Goal: Task Accomplishment & Management: Manage account settings

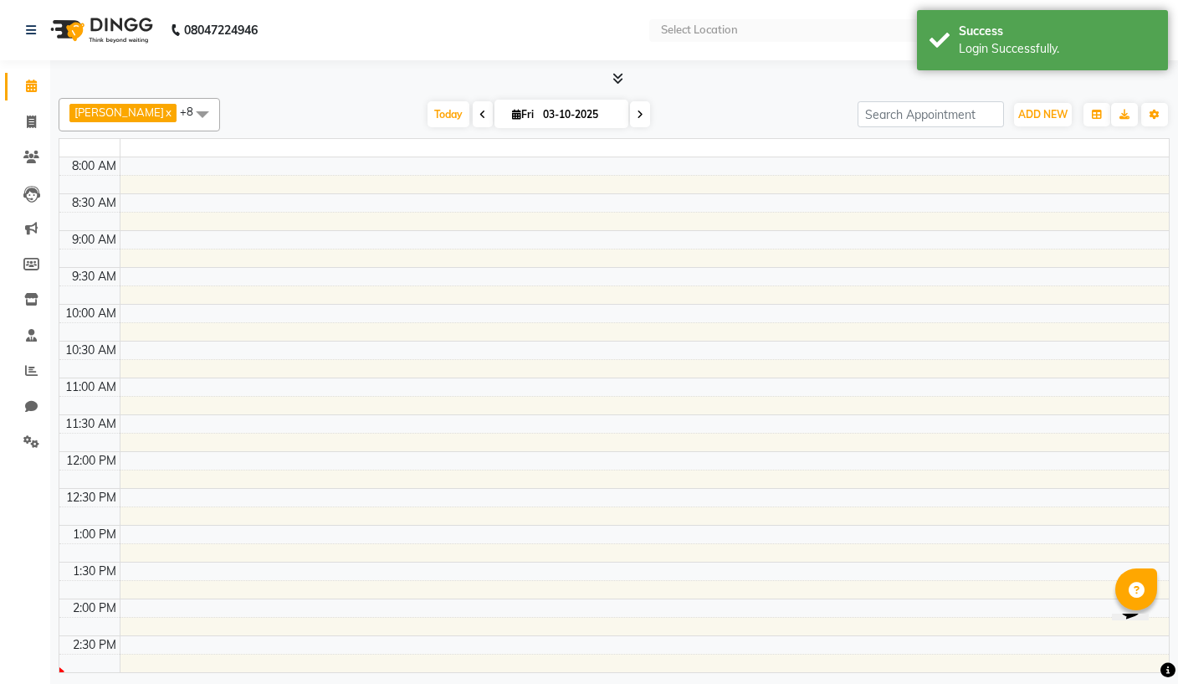
select select "en"
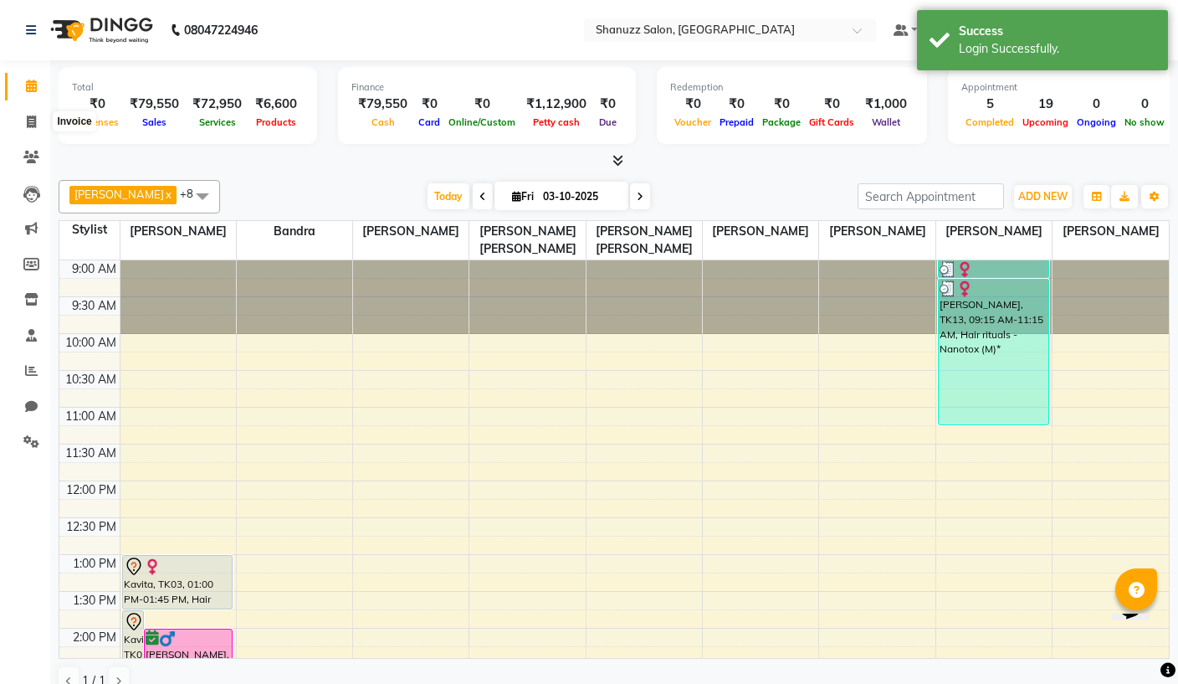
click at [35, 117] on icon at bounding box center [31, 121] width 9 height 13
select select "service"
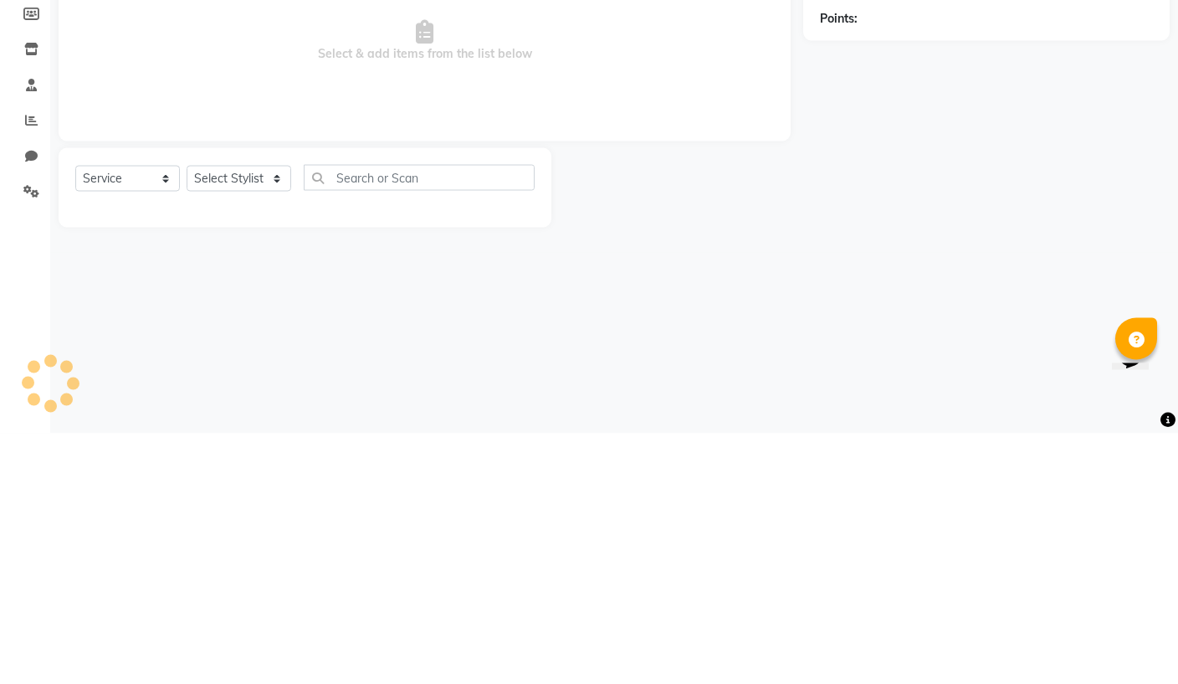
type input "1888"
select select "9055"
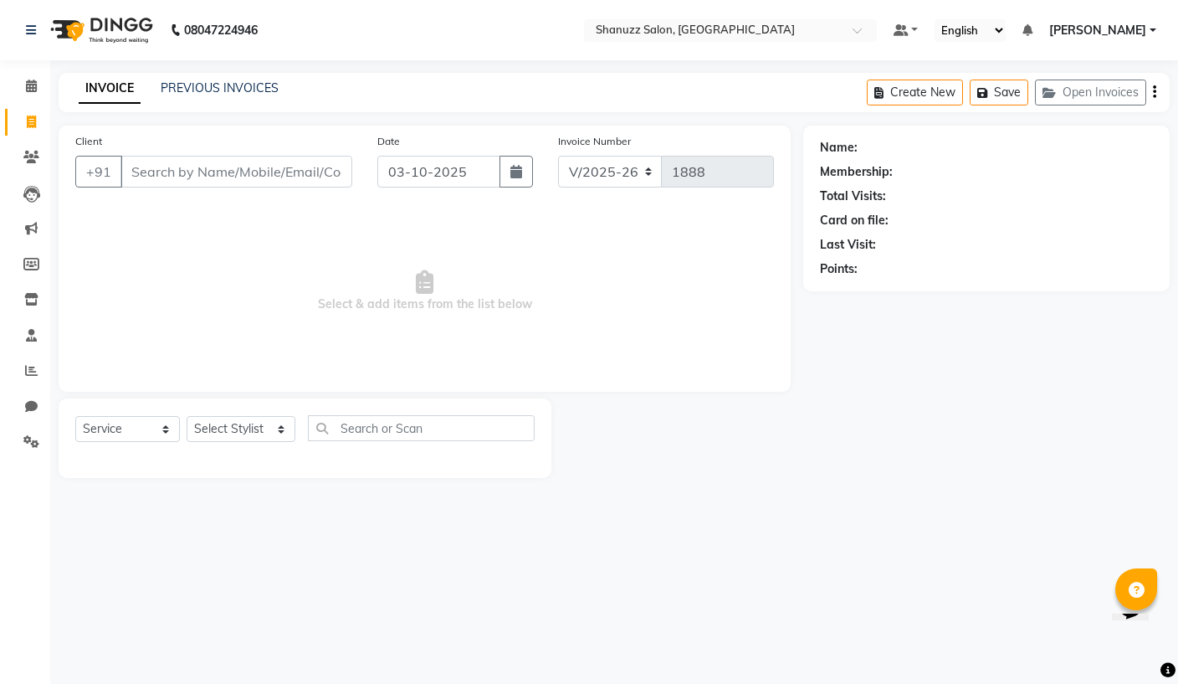
click at [206, 86] on link "PREVIOUS INVOICES" at bounding box center [220, 87] width 118 height 15
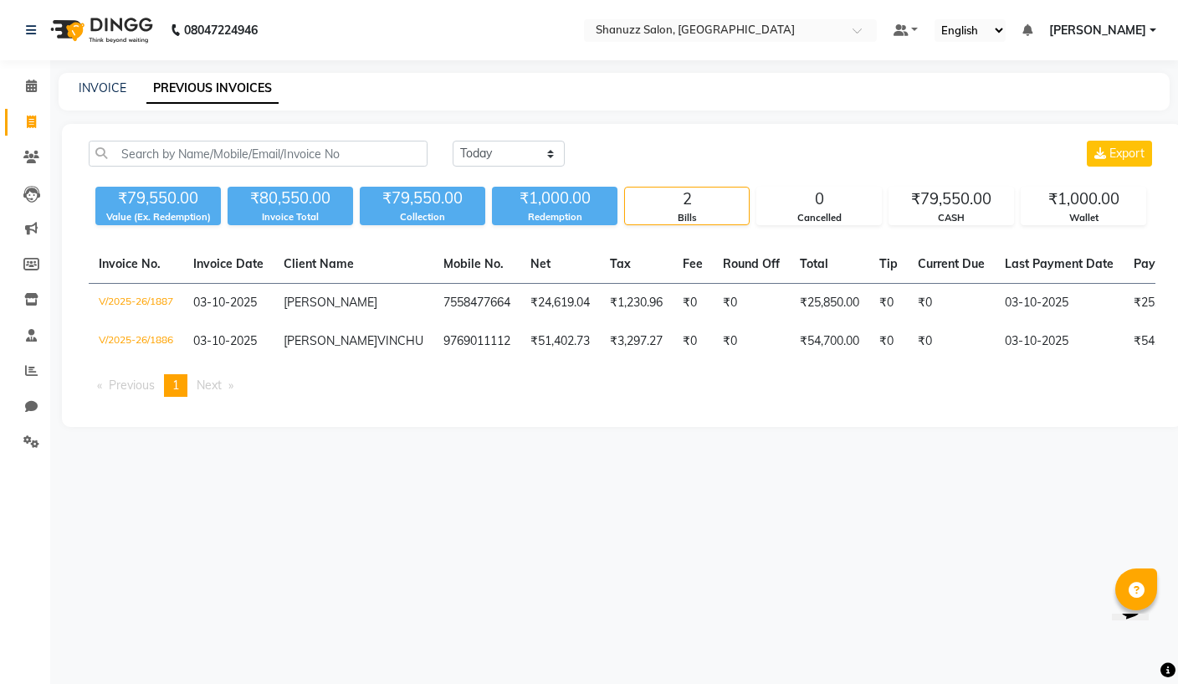
click at [110, 87] on link "INVOICE" at bounding box center [103, 87] width 48 height 15
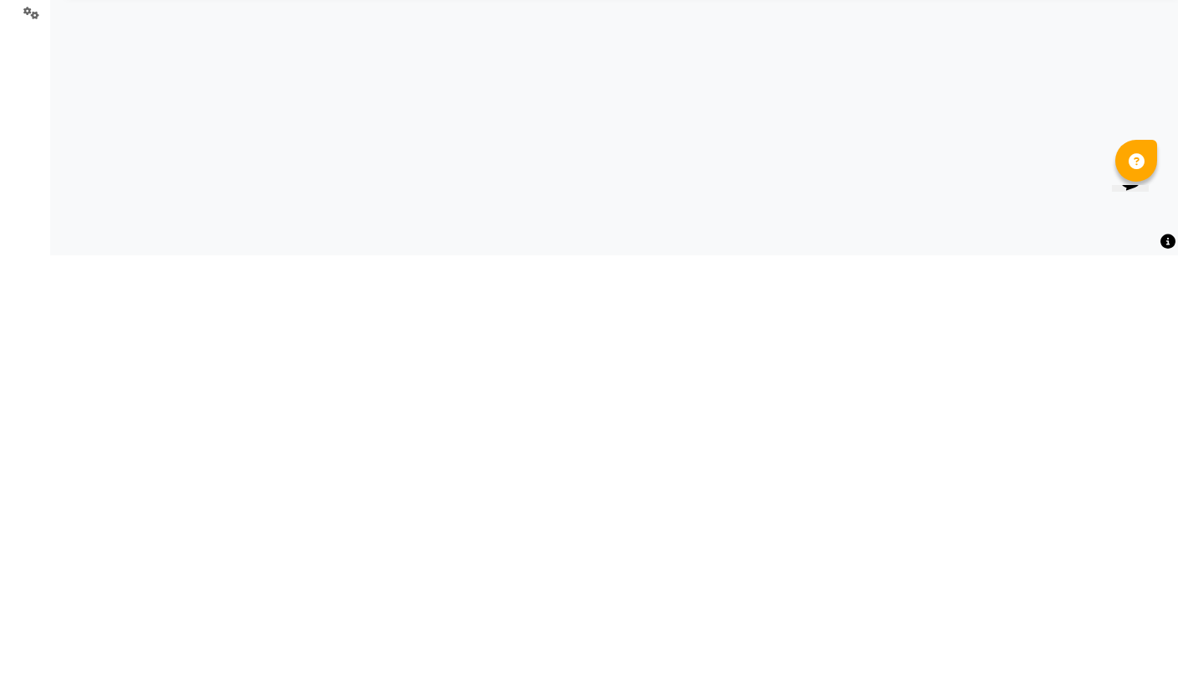
select select "9055"
select select "service"
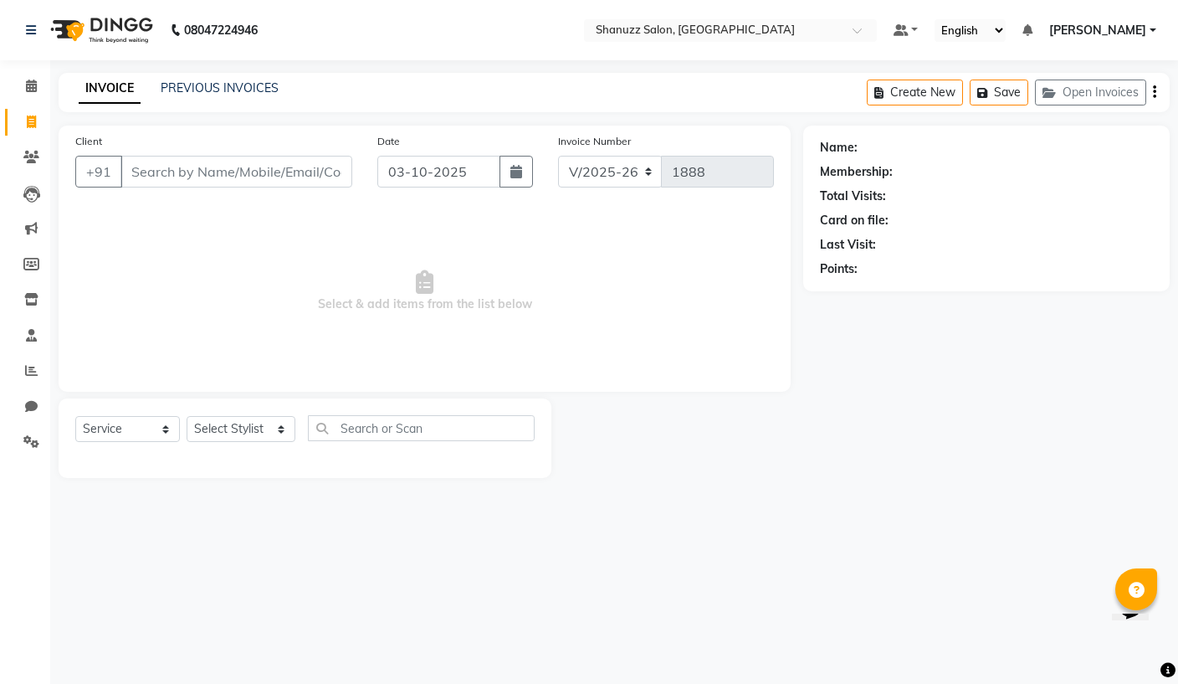
click at [1167, 85] on div "Create New Save Open Invoices" at bounding box center [1018, 92] width 303 height 39
click at [1153, 81] on button "button" at bounding box center [1154, 92] width 3 height 39
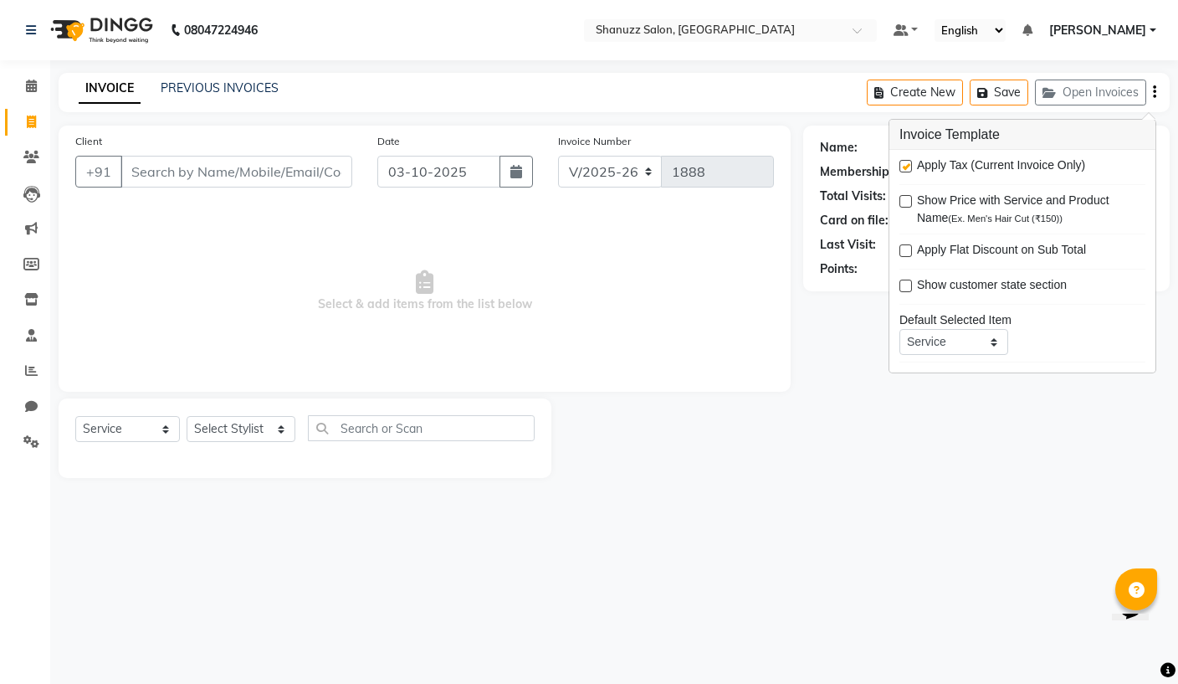
click at [1040, 480] on main "INVOICE PREVIOUS INVOICES Create New Save Open Invoices Client +91 Date [DATE] …" at bounding box center [614, 288] width 1128 height 430
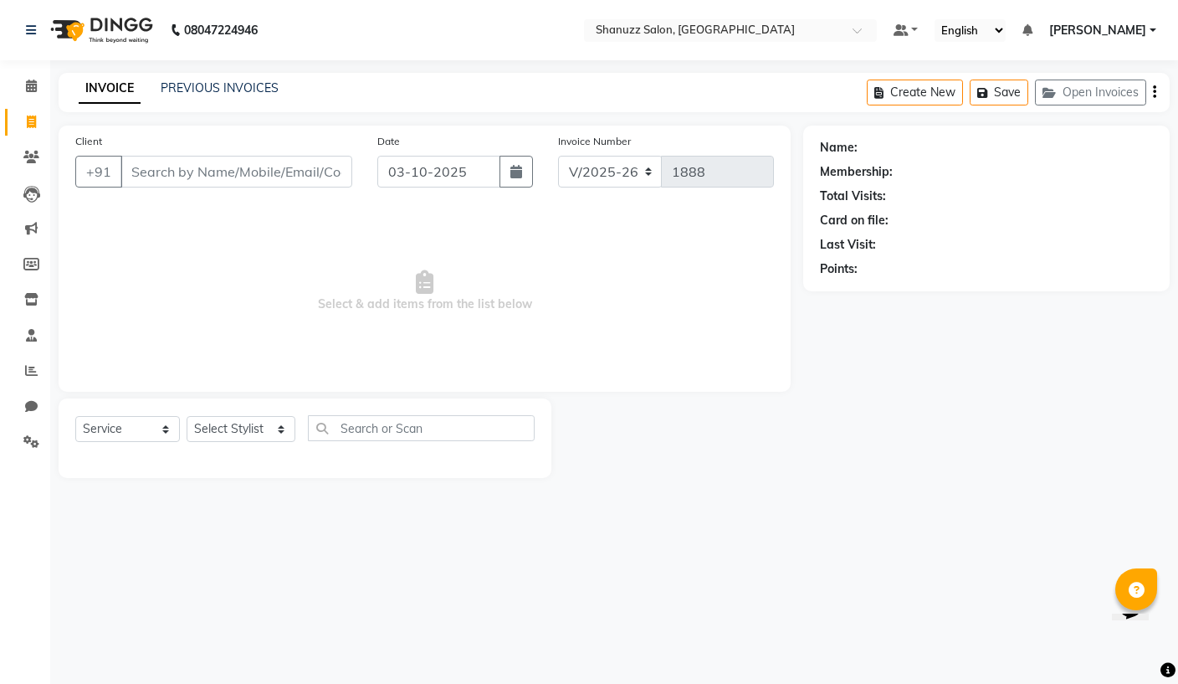
click at [214, 84] on link "PREVIOUS INVOICES" at bounding box center [220, 87] width 118 height 15
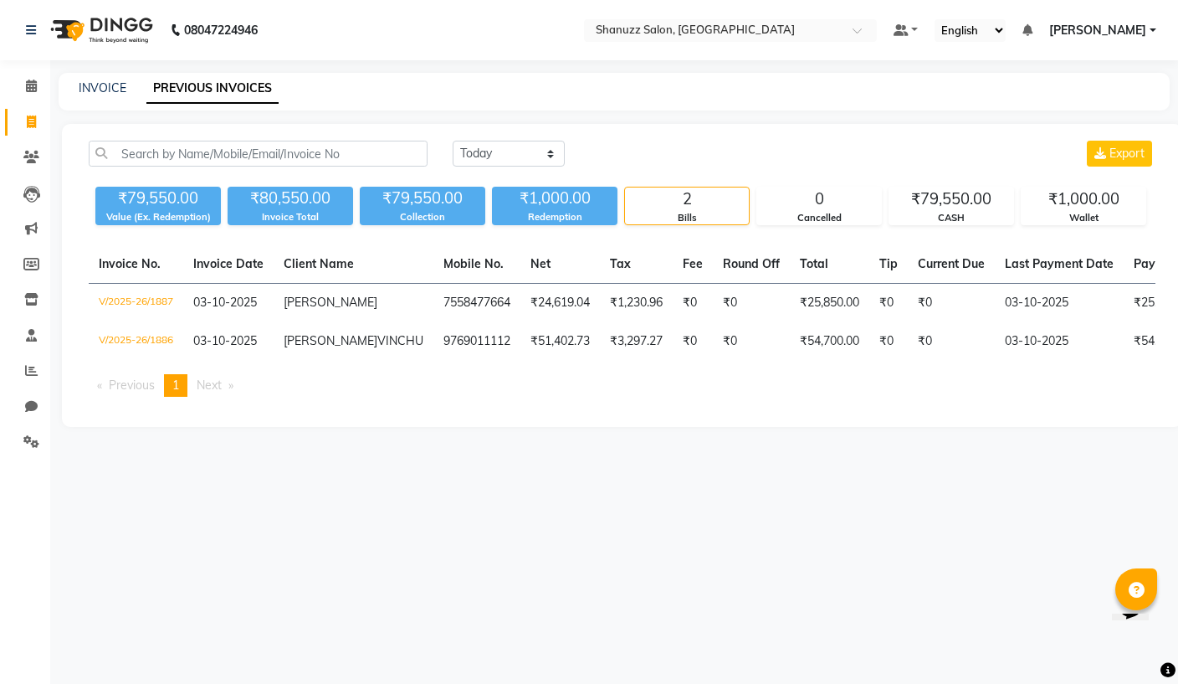
click at [1056, 473] on div "08047224946 Select Location × Shanuzz Salon, Bandra West Default Panel My Panel…" at bounding box center [589, 342] width 1178 height 684
click at [121, 295] on td "V/2025-26/1887" at bounding box center [136, 303] width 95 height 39
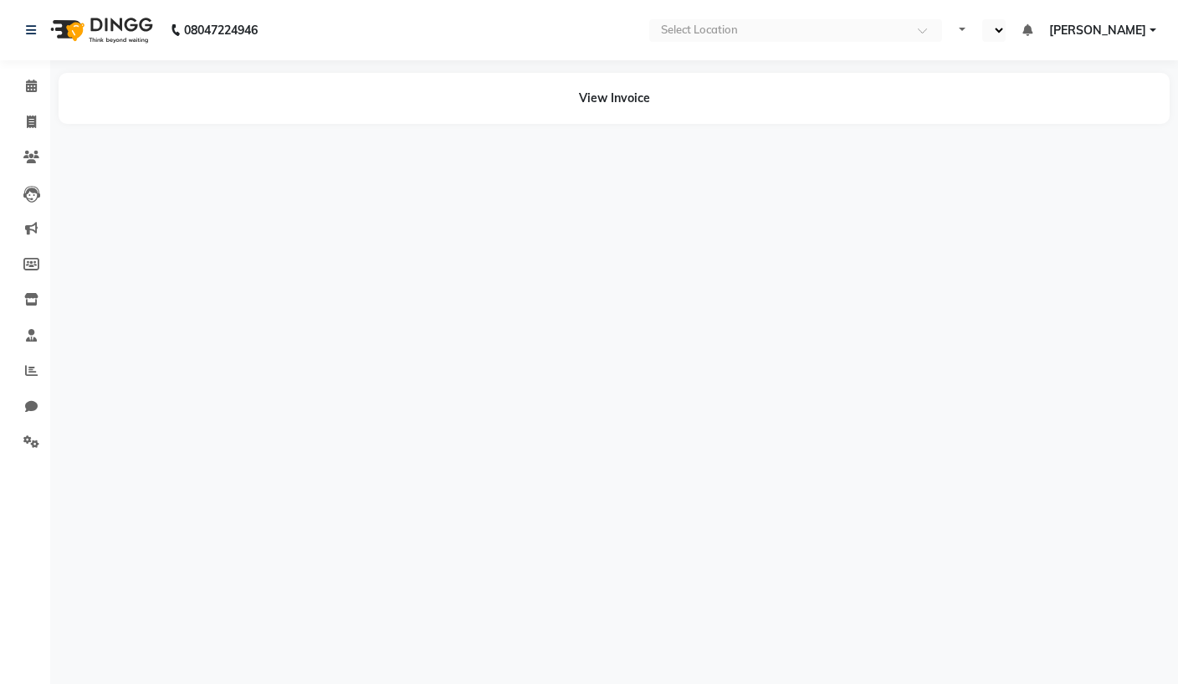
select select "en"
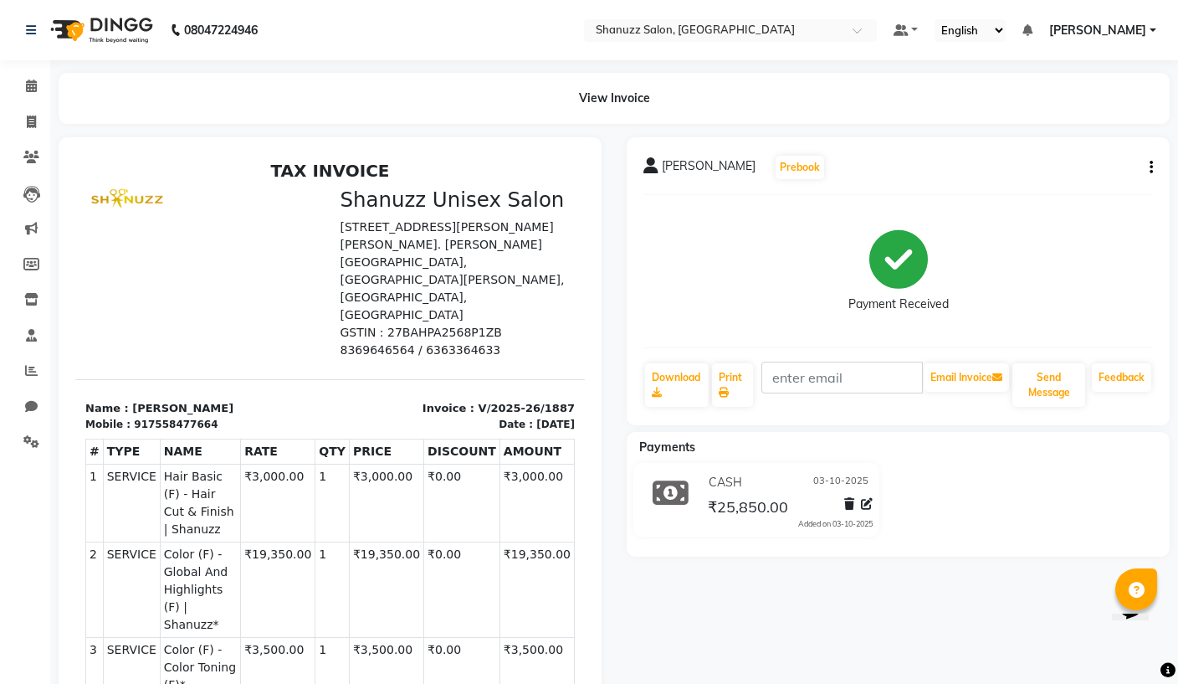
click at [1153, 160] on div "sanchana Prebook Payment Received Download Print Email Invoice Send Message Fee…" at bounding box center [898, 281] width 543 height 288
click at [1150, 168] on icon "button" at bounding box center [1151, 167] width 3 height 1
click at [1092, 282] on div "Payment Received" at bounding box center [899, 271] width 510 height 126
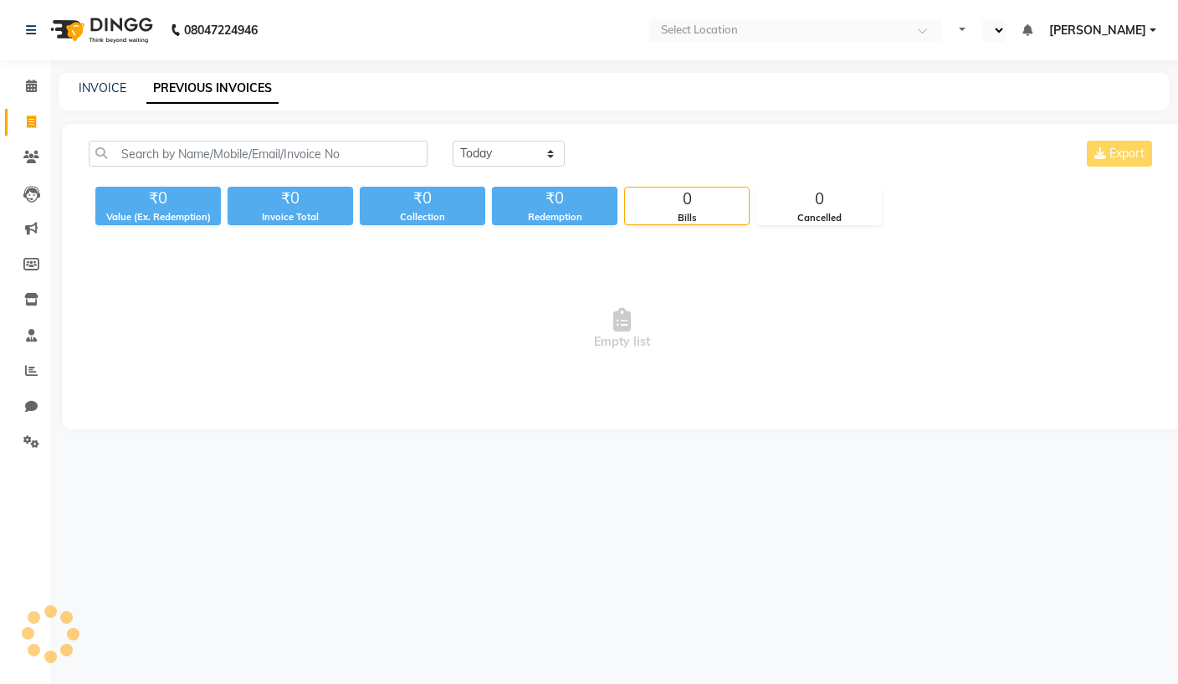
select select "en"
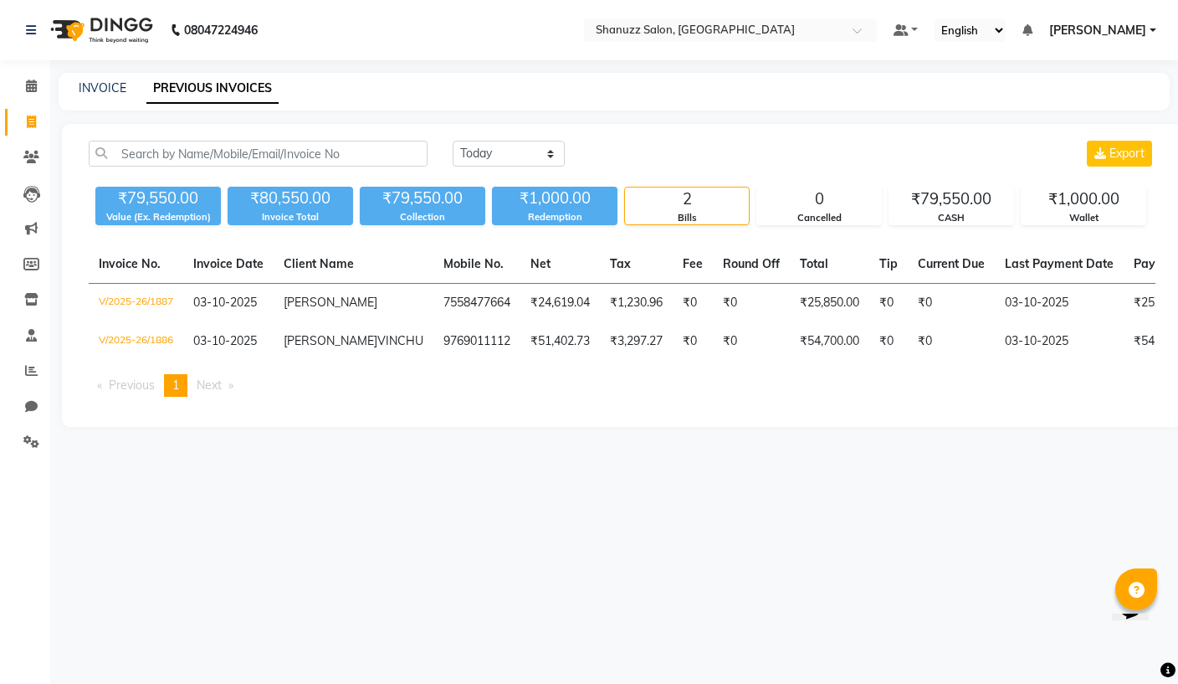
click at [1099, 205] on div "₹1,000.00" at bounding box center [1084, 198] width 124 height 23
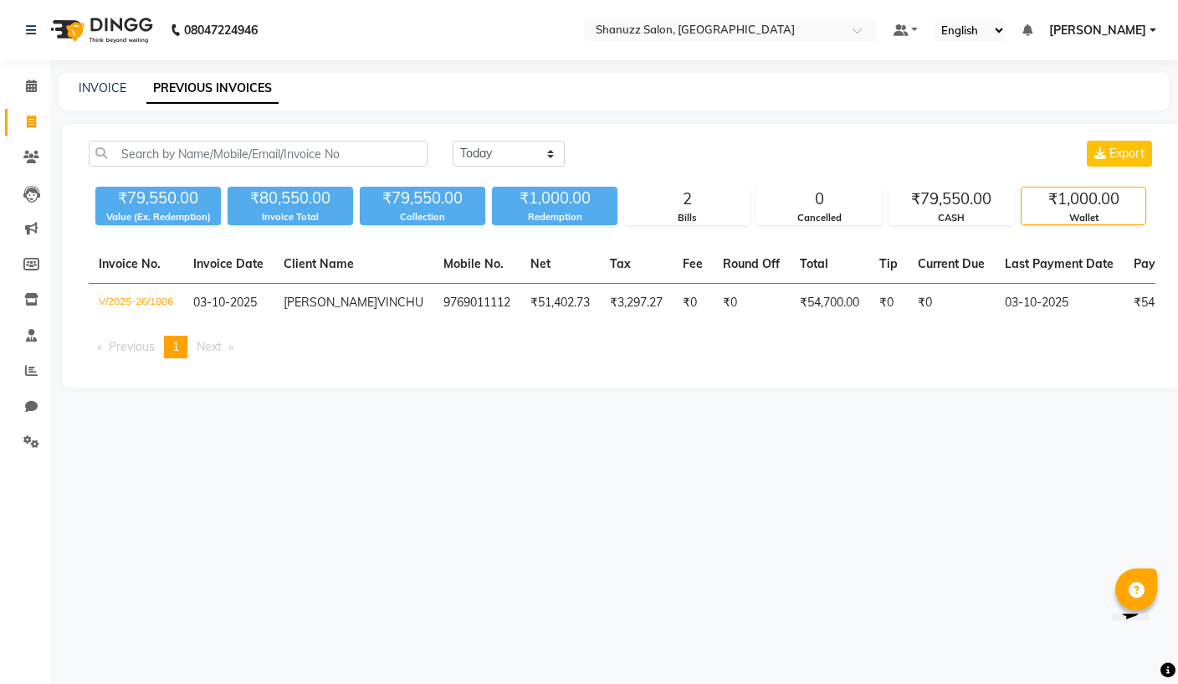
click at [307, 310] on td "SAJIDA VINCHU" at bounding box center [354, 303] width 160 height 39
